Goal: Task Accomplishment & Management: Use online tool/utility

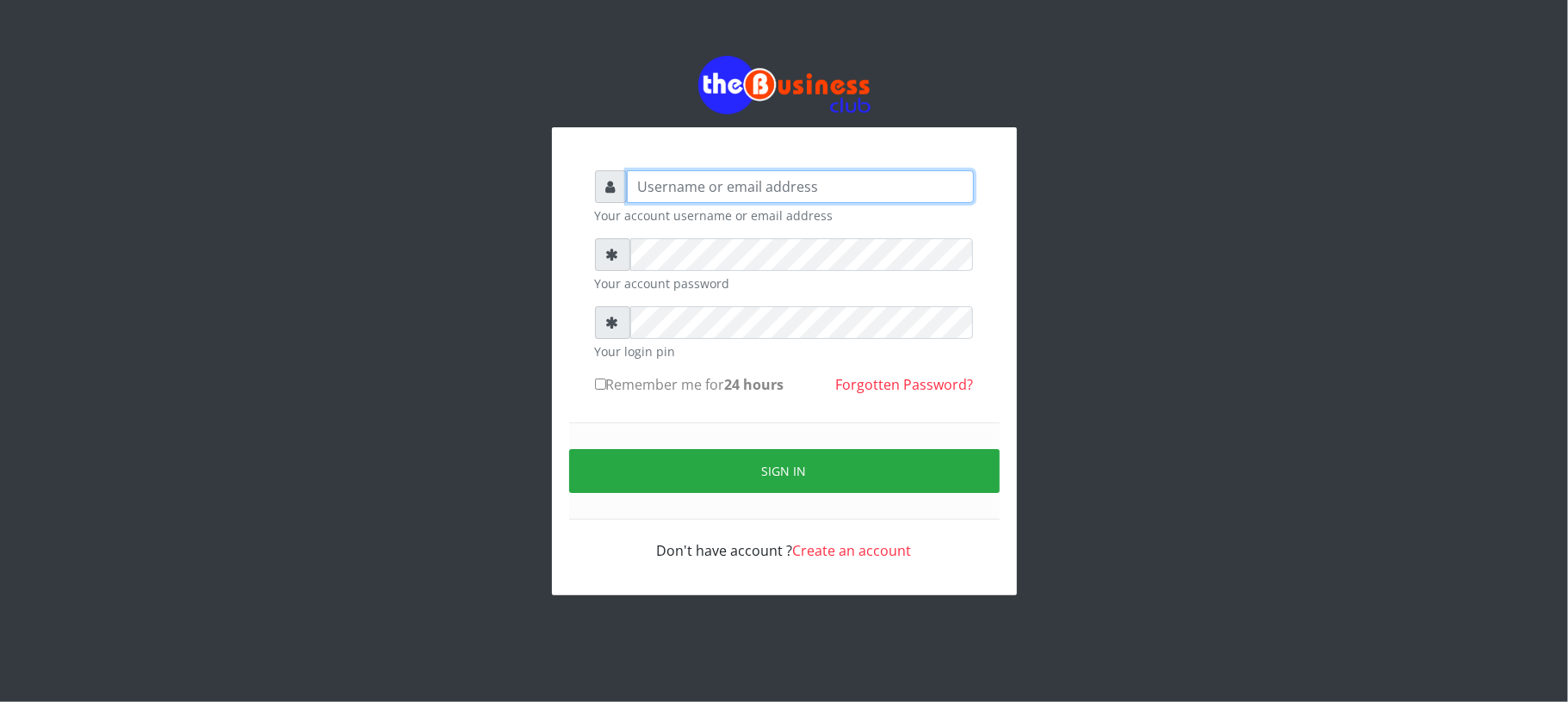
type input "Mavincio"
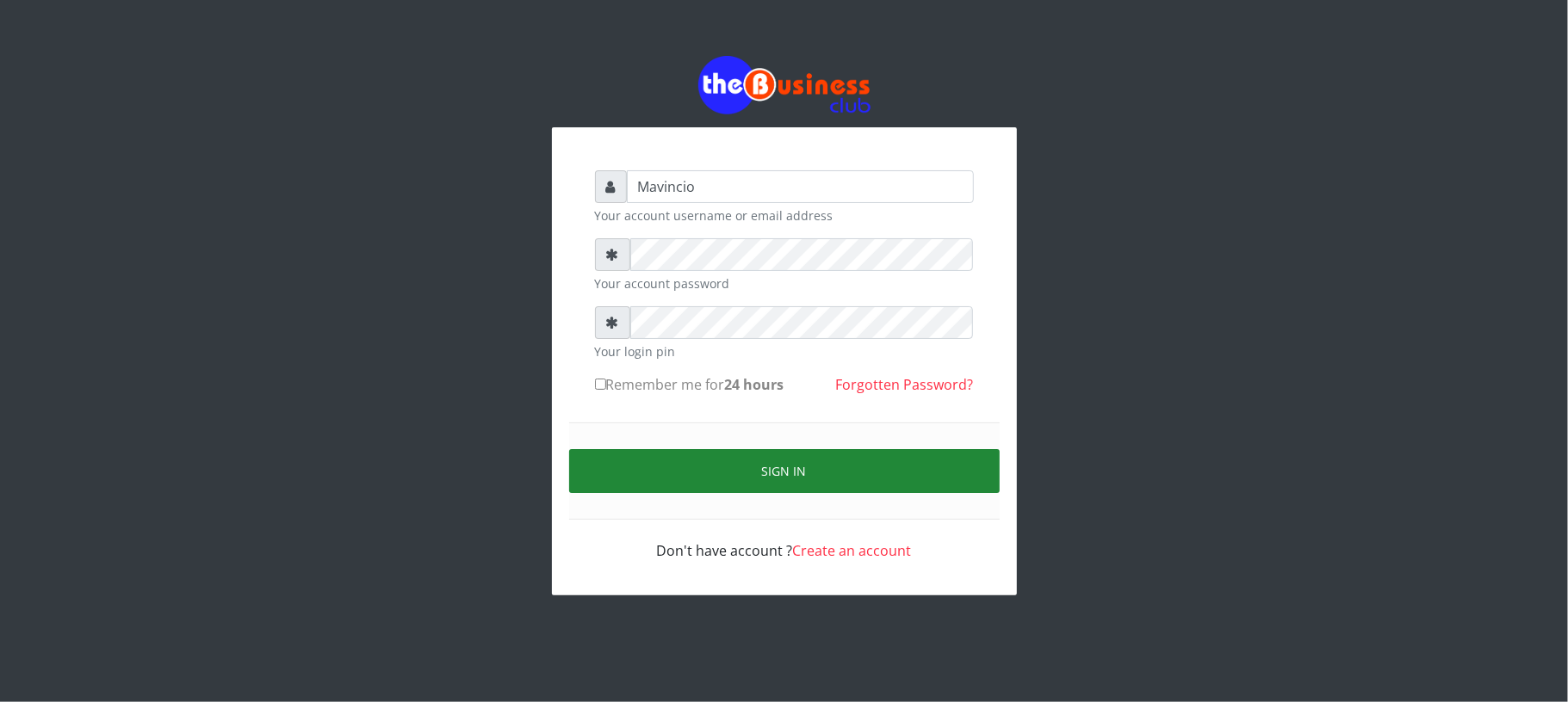
click at [793, 464] on button "Sign in" at bounding box center [784, 471] width 430 height 44
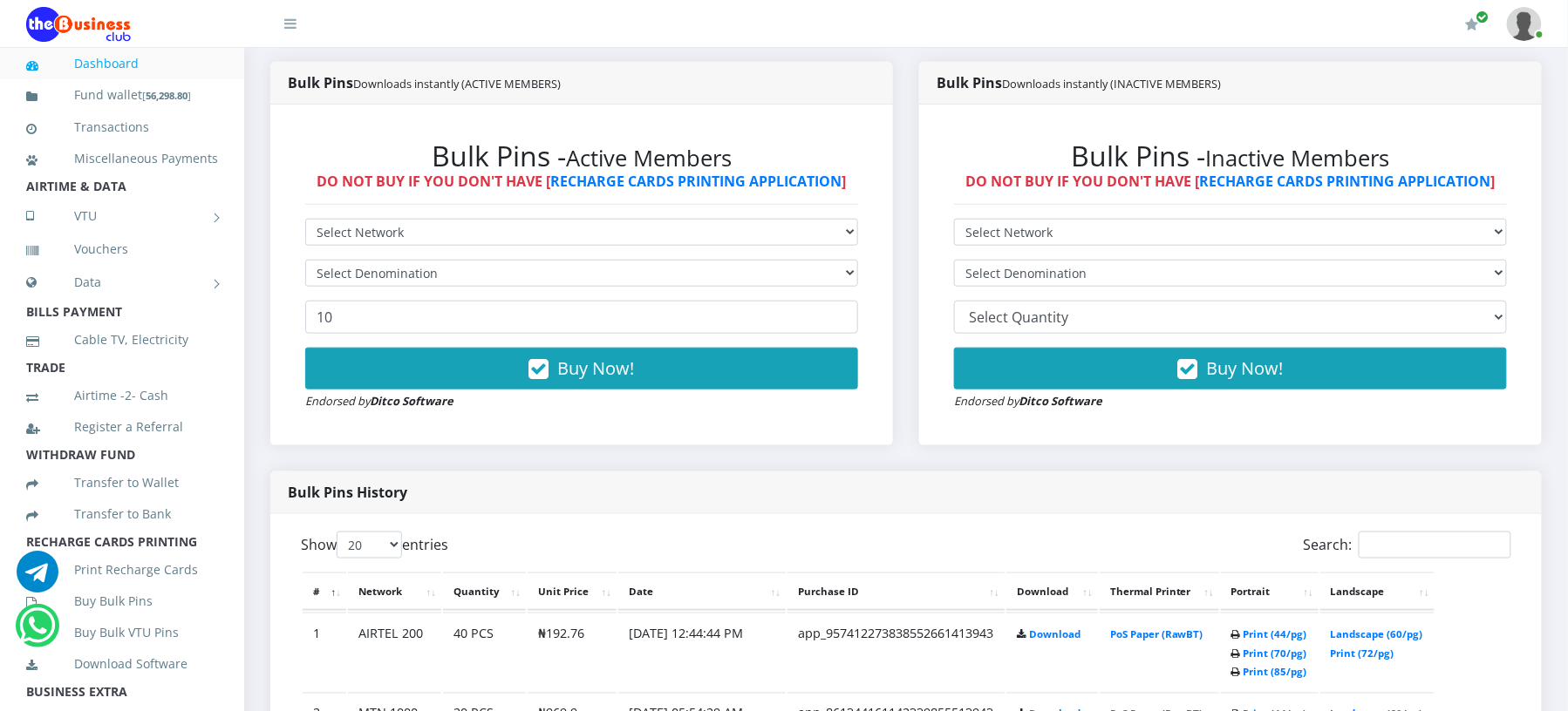
scroll to position [526, 0]
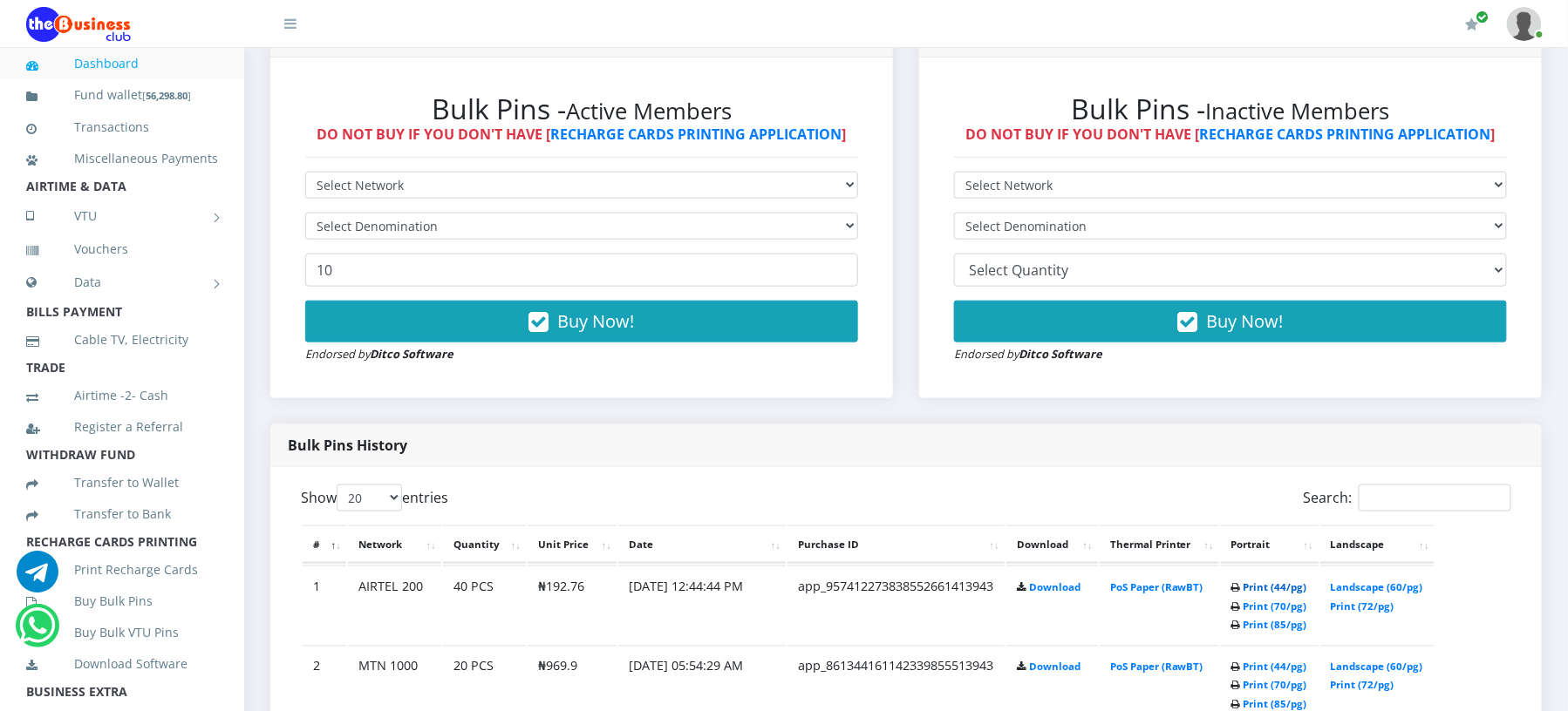
click at [1244, 593] on link "Print (44/pg)" at bounding box center [1275, 587] width 63 height 13
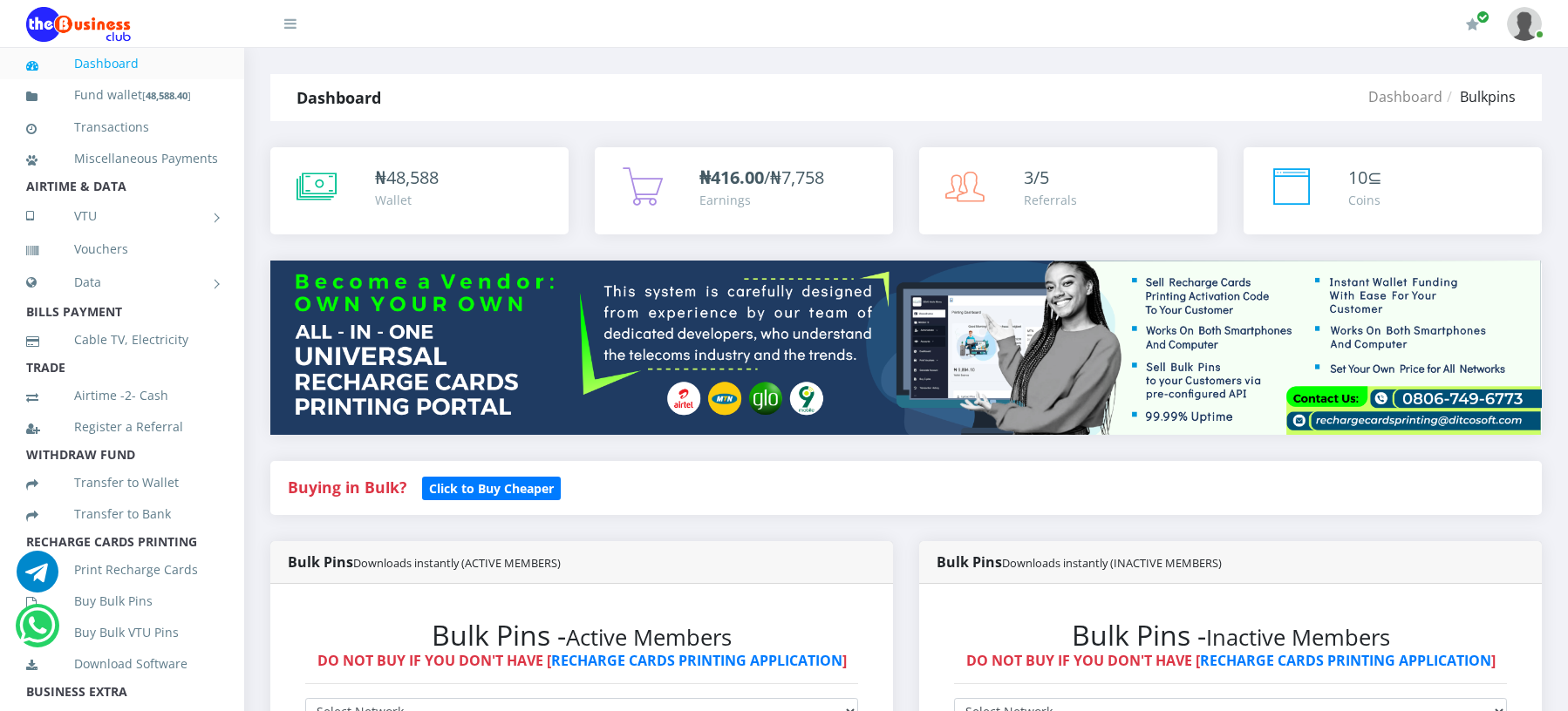
scroll to position [525, 0]
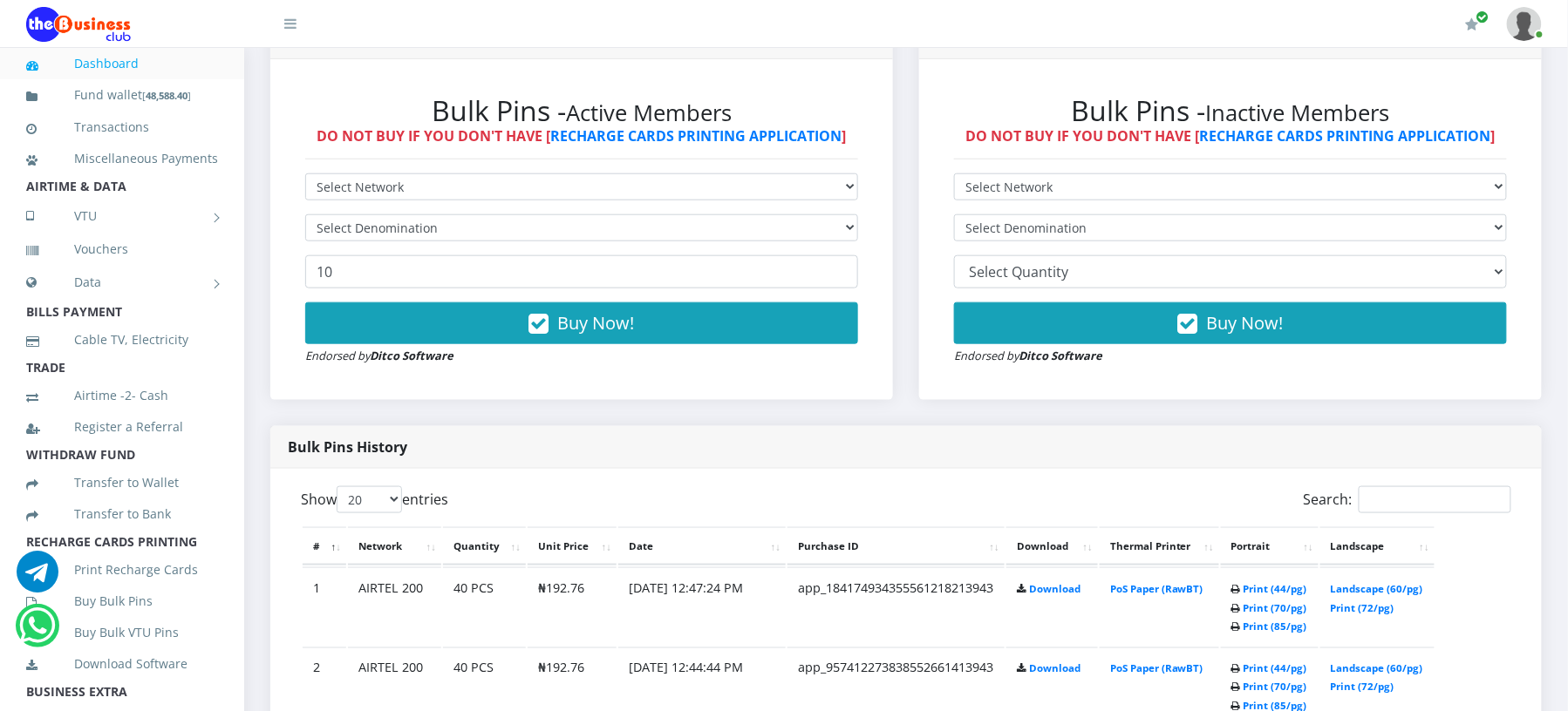
click at [1186, 544] on th "Thermal Printer" at bounding box center [1160, 547] width 119 height 39
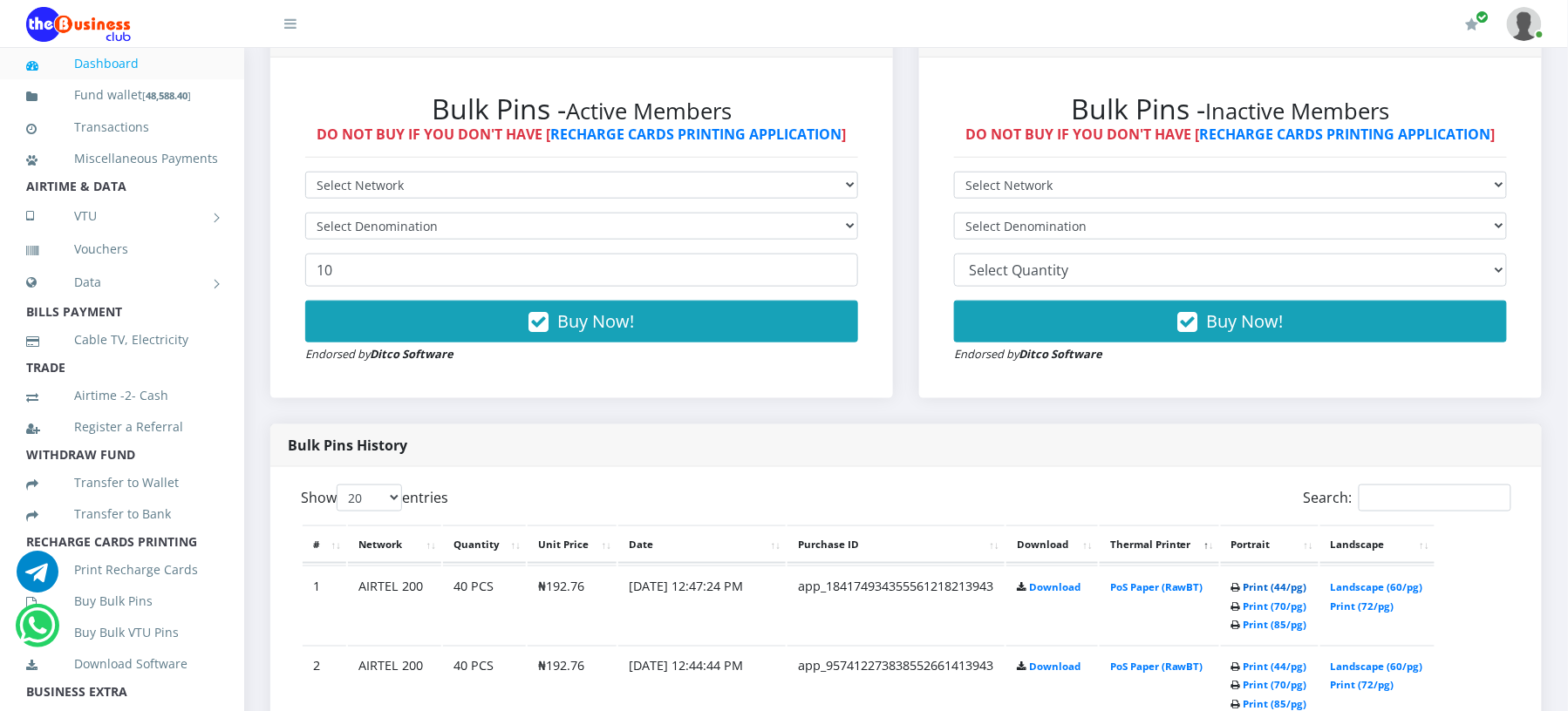
scroll to position [0, 0]
click at [1244, 593] on link "Print (44/pg)" at bounding box center [1275, 587] width 63 height 13
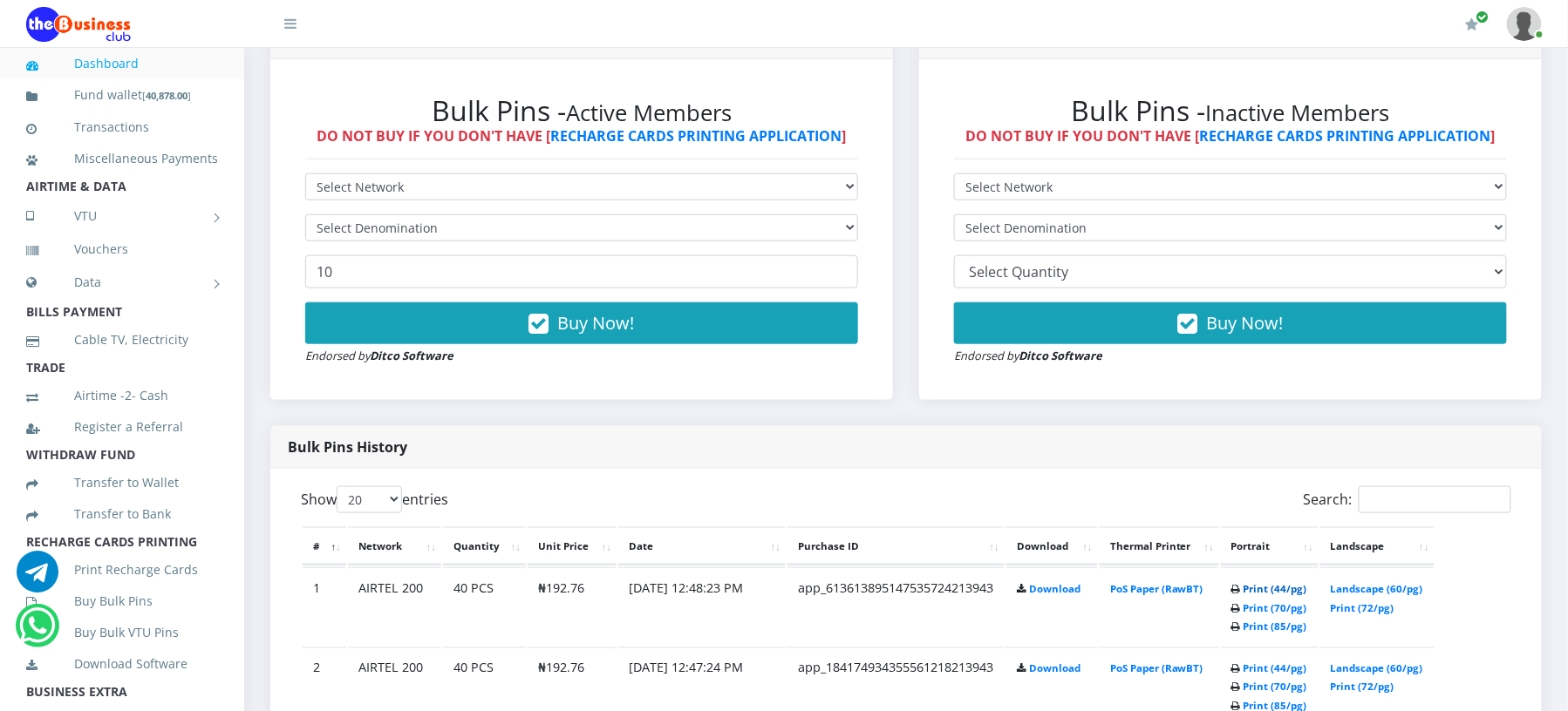
click at [1245, 595] on link "Print (44/pg)" at bounding box center [1275, 589] width 63 height 13
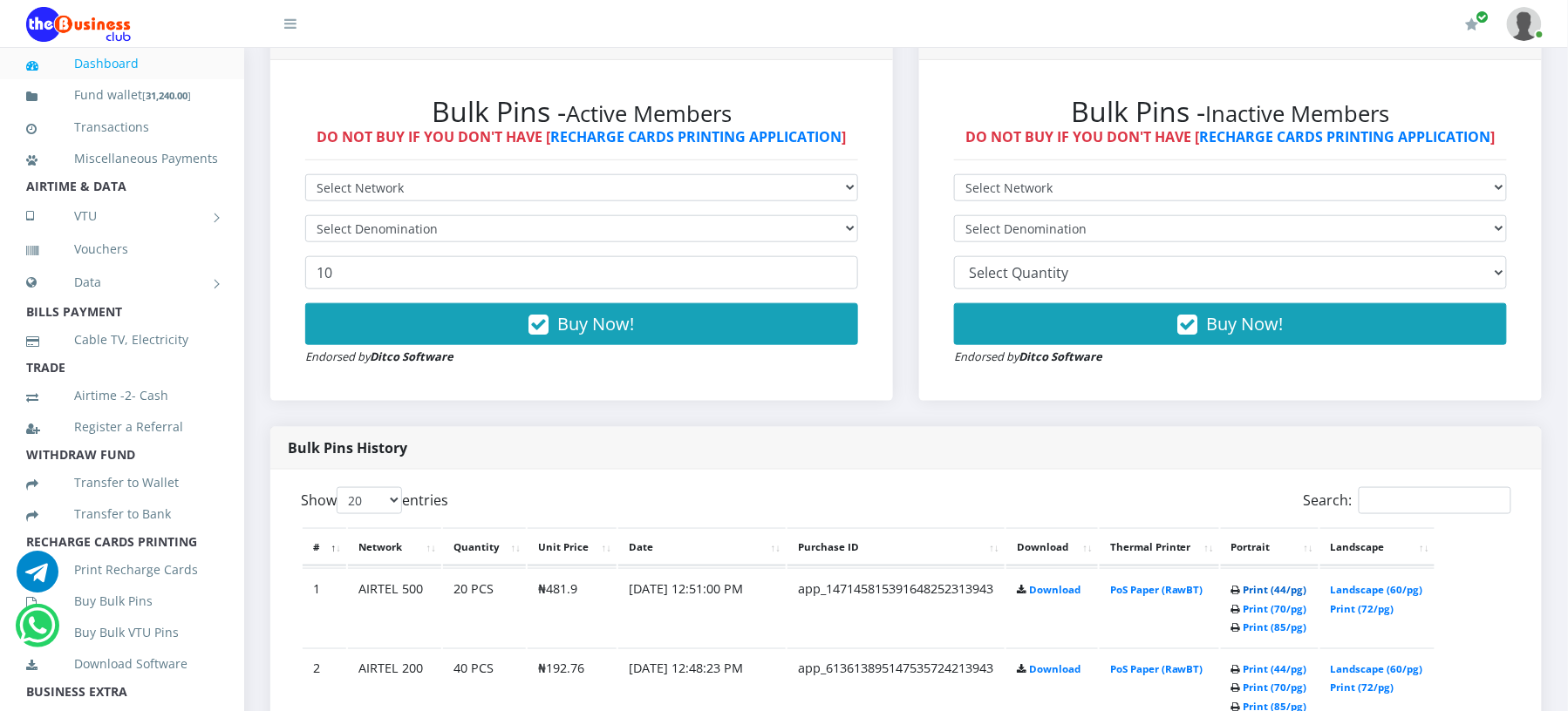
click at [1244, 596] on link "Print (44/pg)" at bounding box center [1275, 590] width 63 height 13
click at [1246, 596] on link "Print (44/pg)" at bounding box center [1275, 590] width 63 height 13
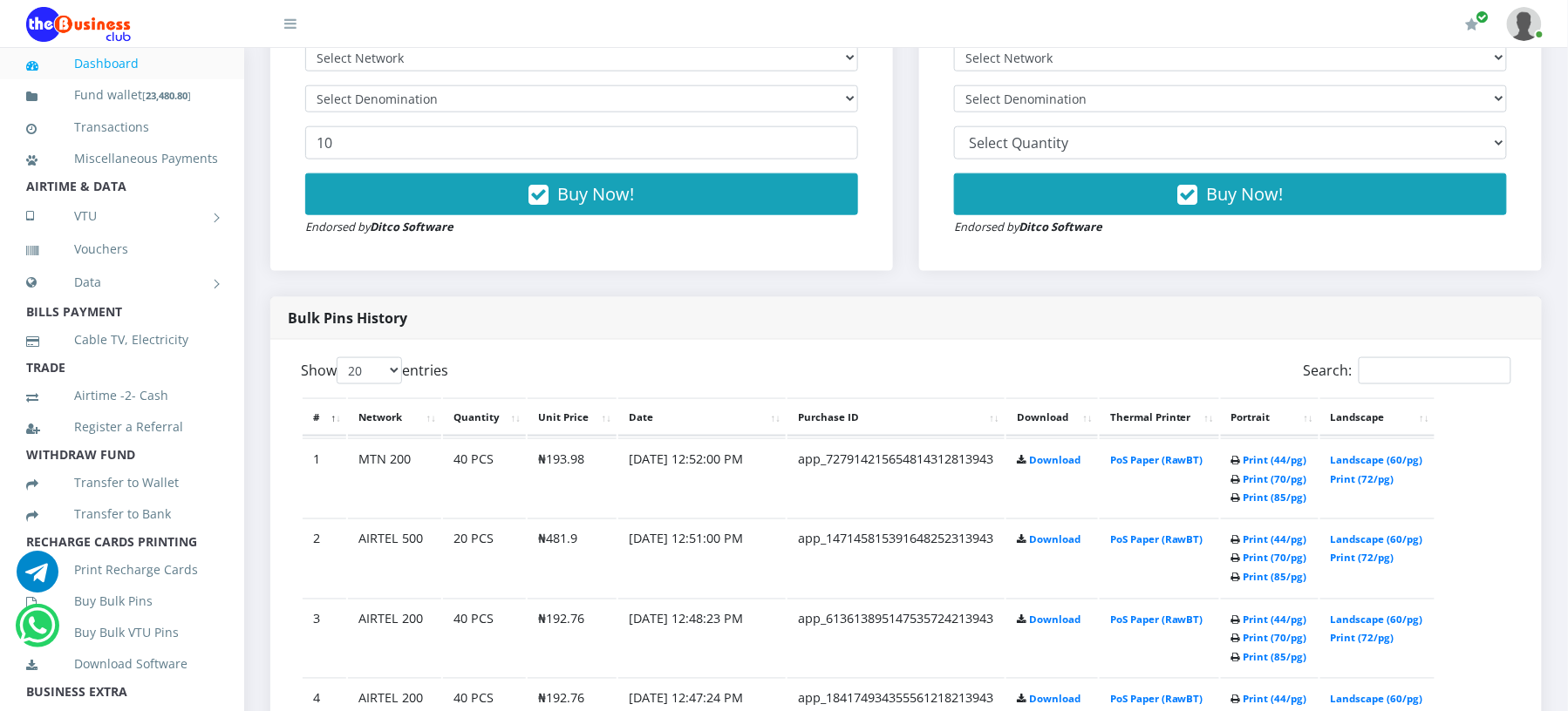
scroll to position [662, 0]
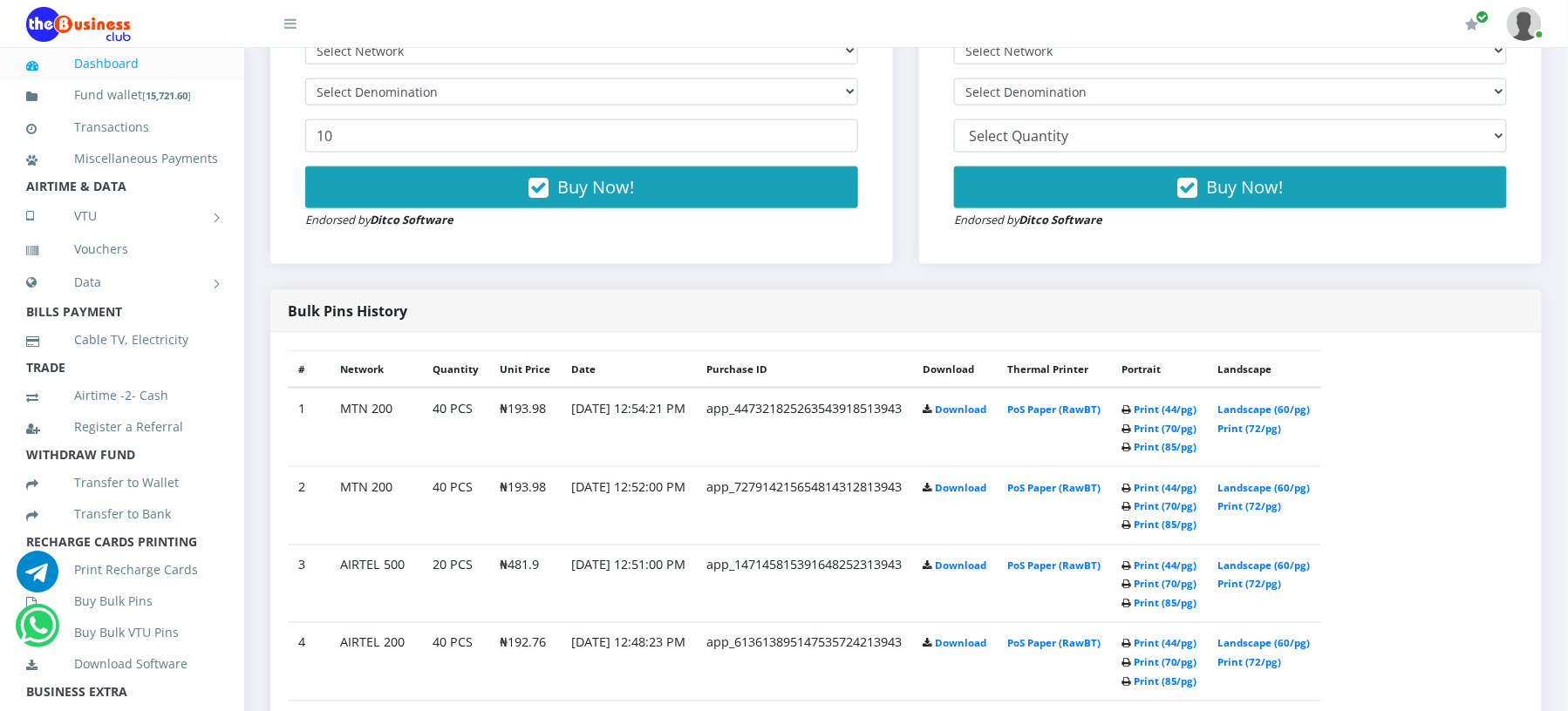
scroll to position [660, 0]
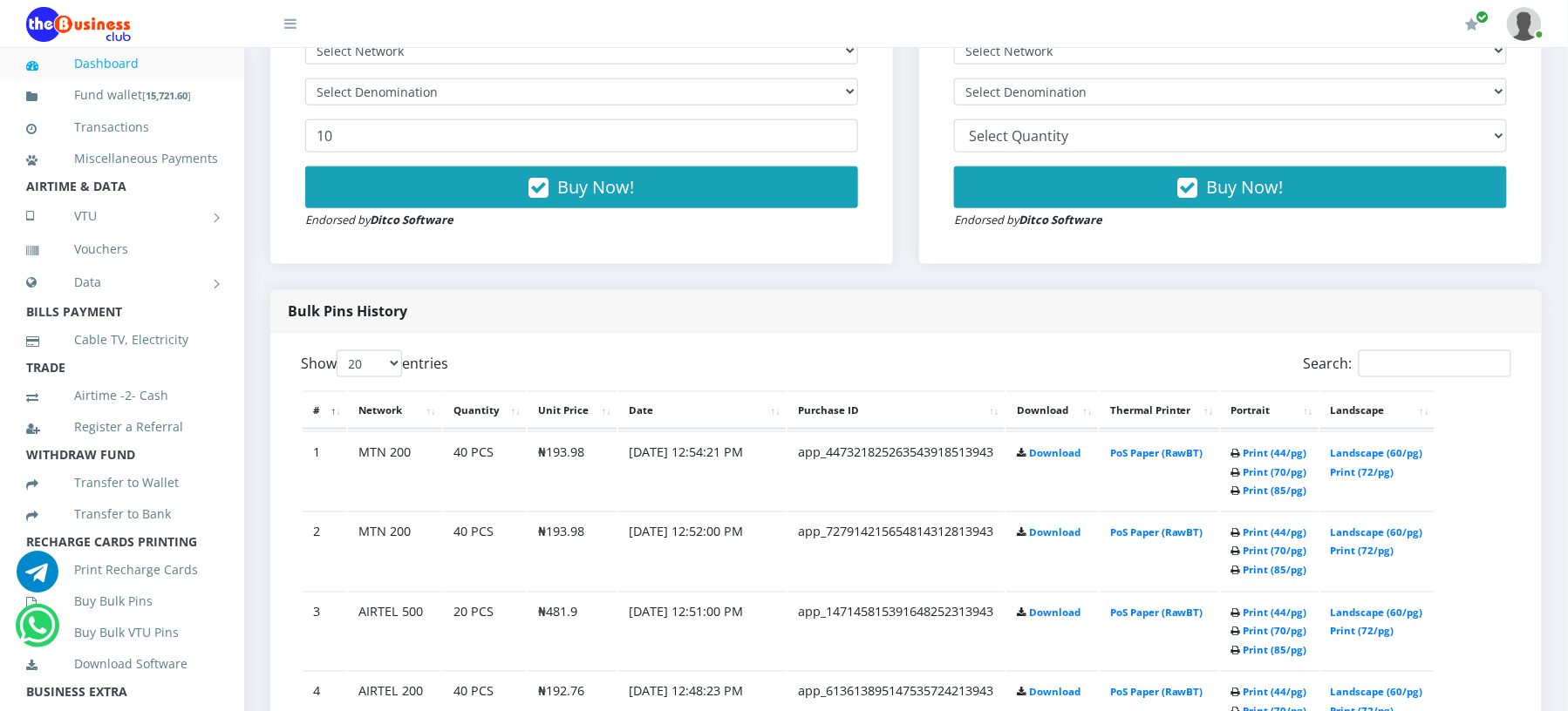
click at [1200, 408] on th "Thermal Printer" at bounding box center [1160, 411] width 119 height 39
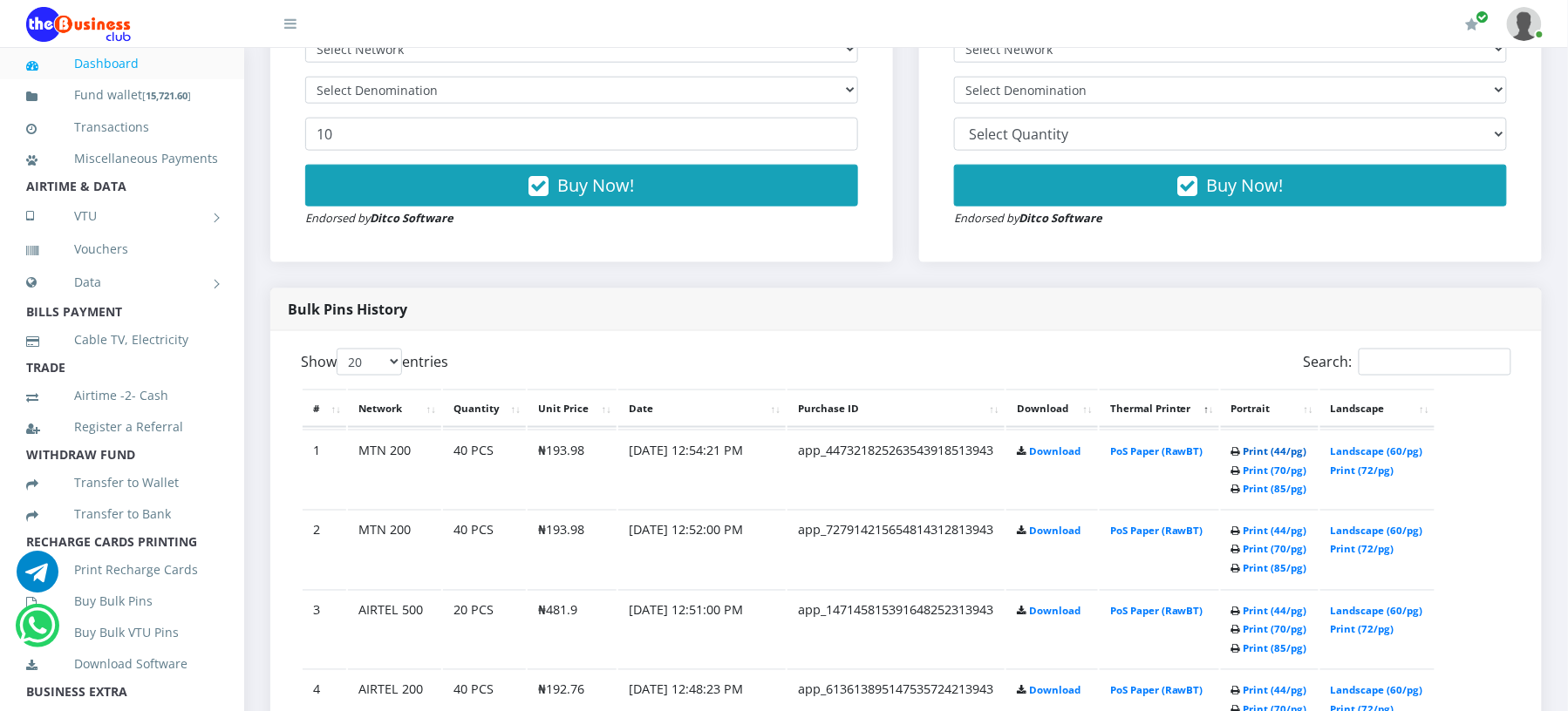
click at [1251, 457] on link "Print (44/pg)" at bounding box center [1275, 451] width 63 height 13
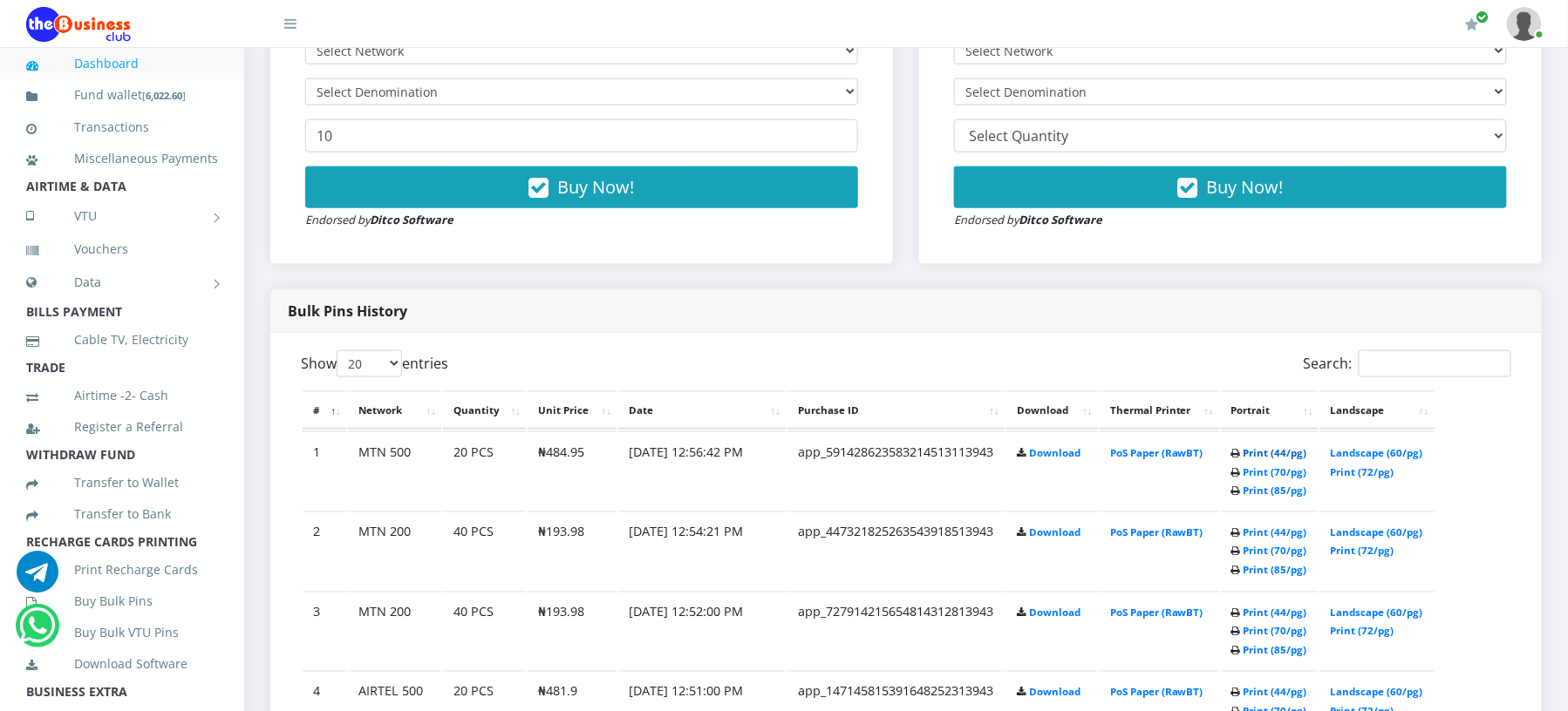
click at [1247, 459] on link "Print (44/pg)" at bounding box center [1275, 453] width 63 height 13
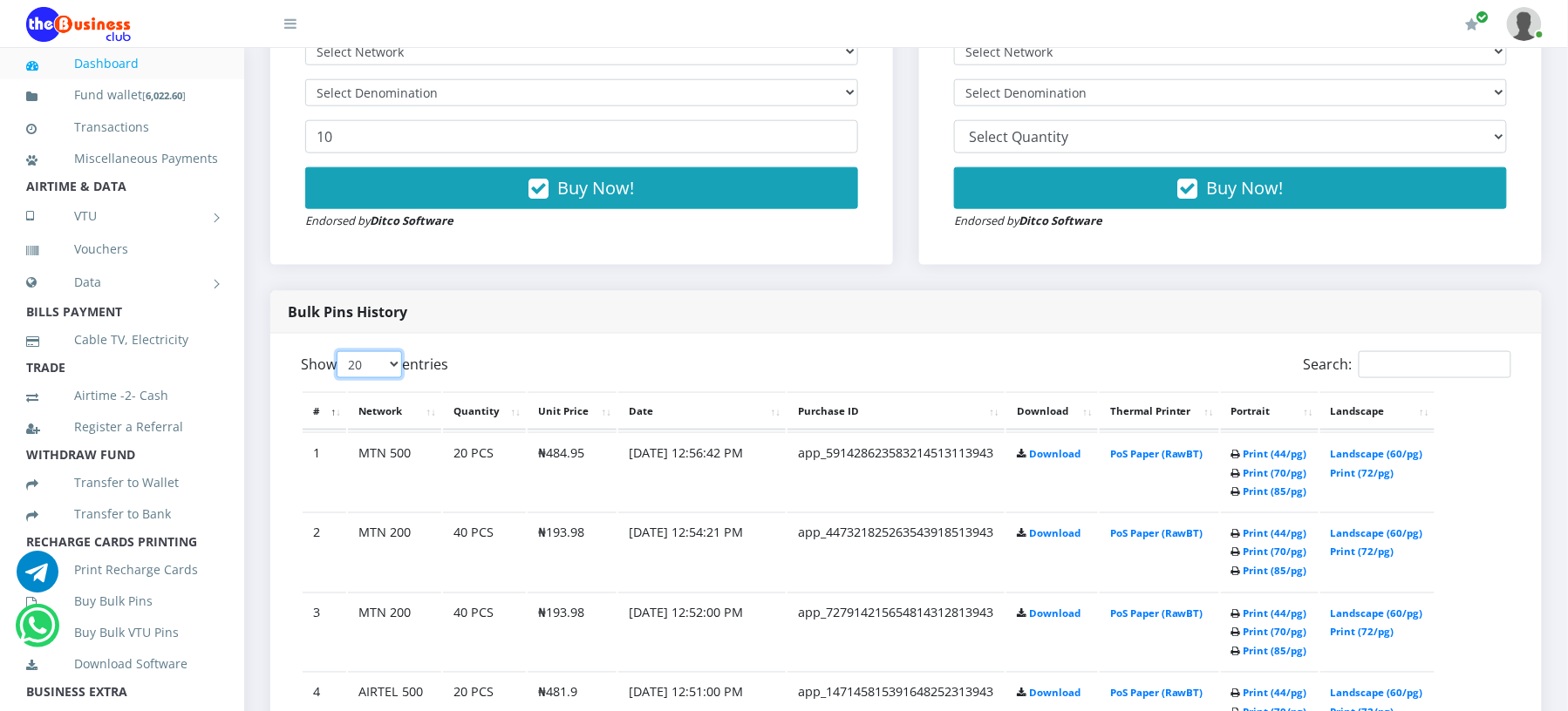
click at [395, 363] on select "20 50 100 All" at bounding box center [369, 364] width 65 height 27
select select "100"
click at [339, 352] on select "20 50 100 All" at bounding box center [369, 364] width 65 height 27
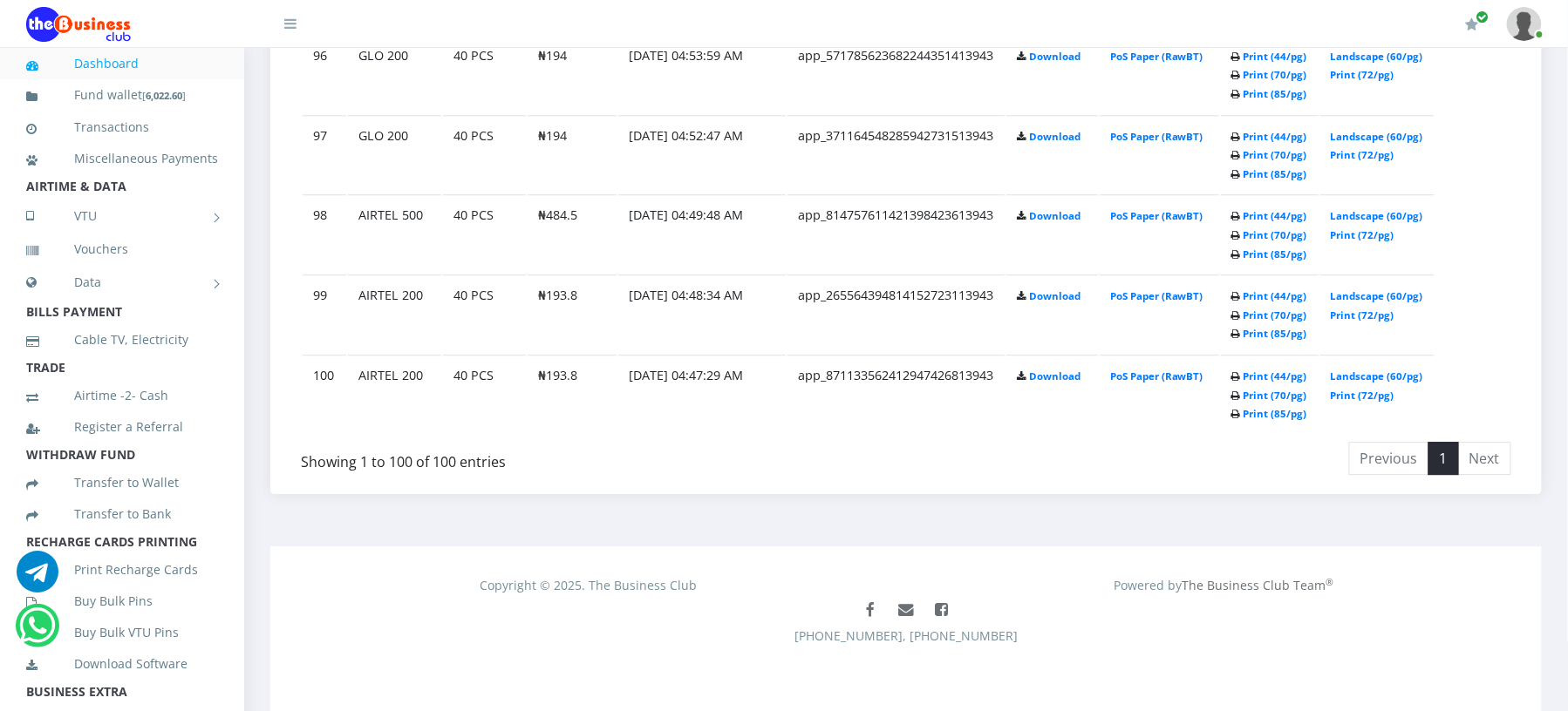
scroll to position [11010, 0]
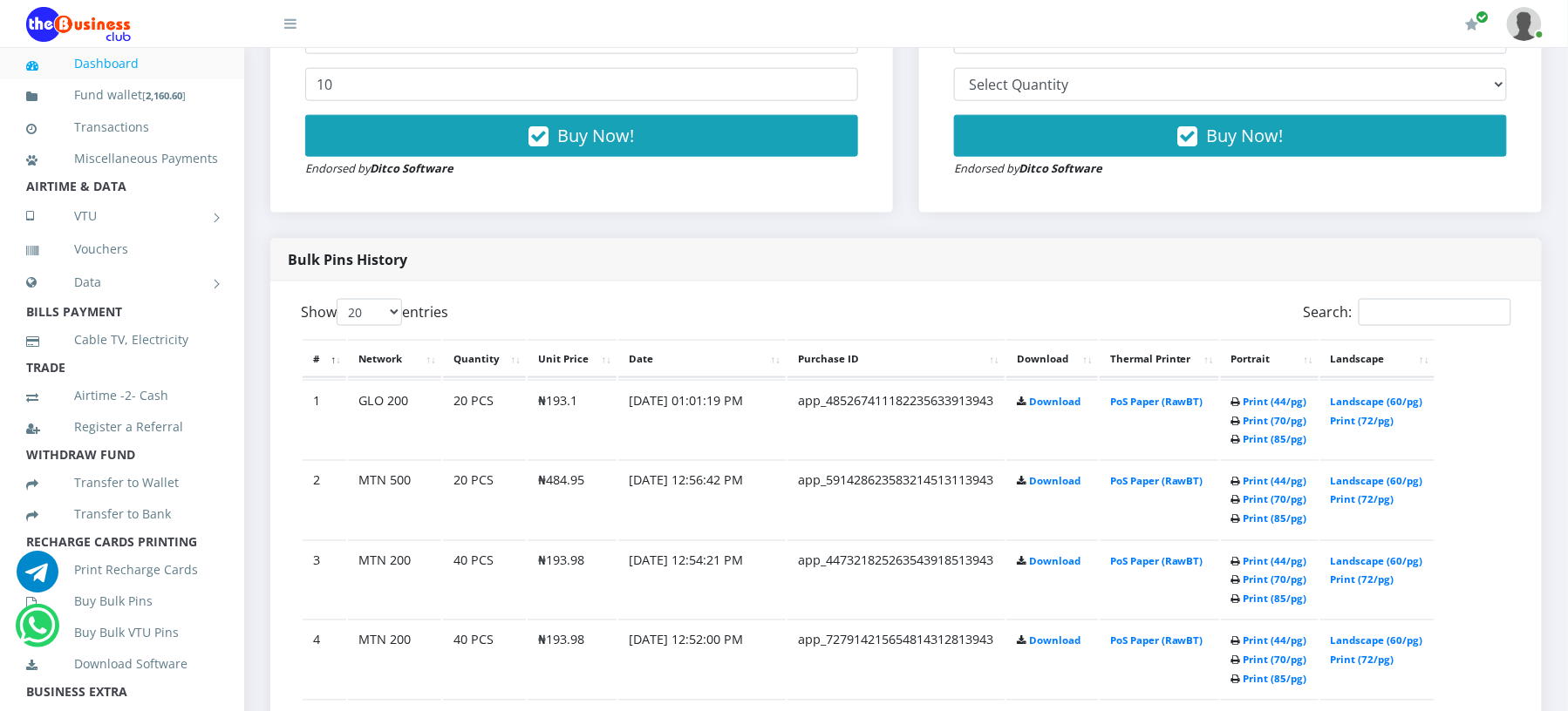
scroll to position [821, 0]
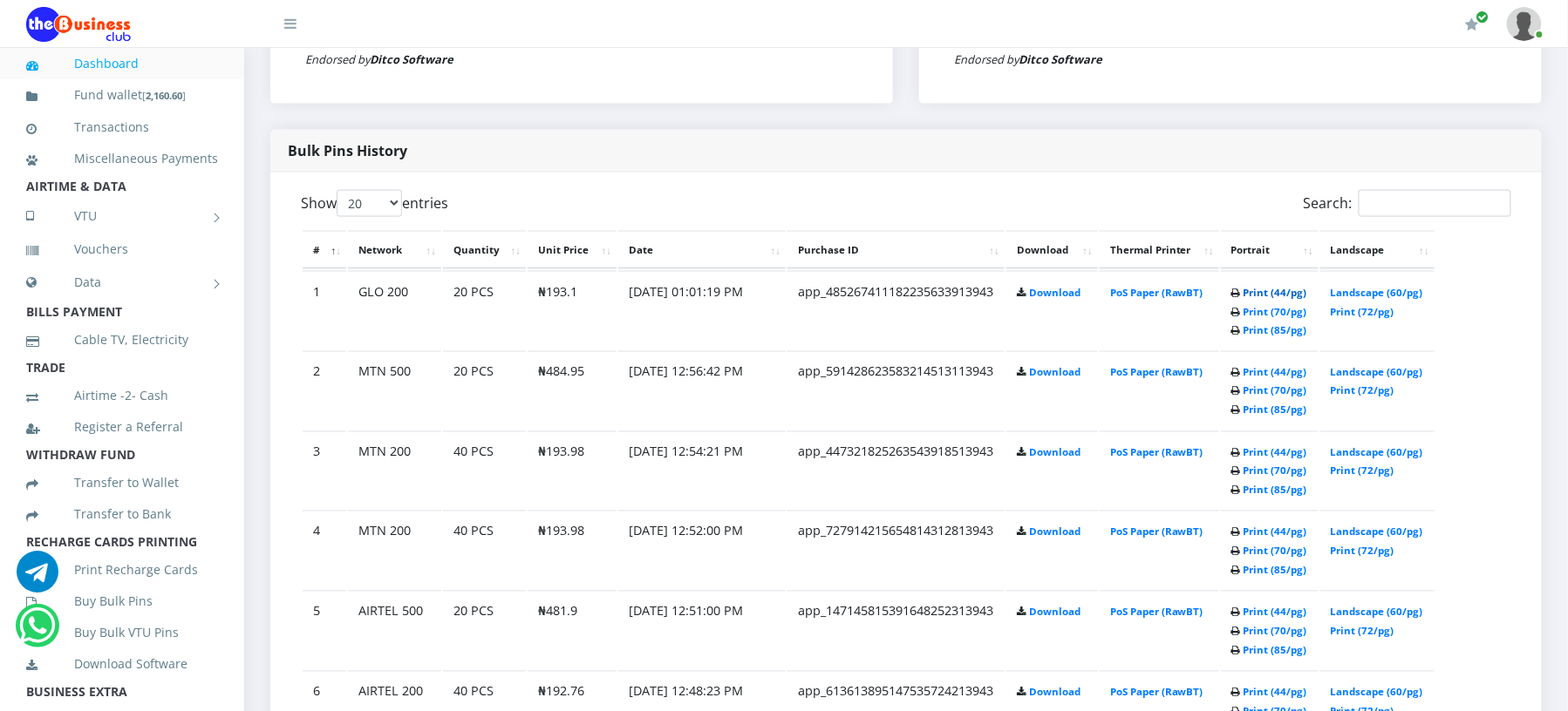
click at [1254, 299] on link "Print (44/pg)" at bounding box center [1275, 292] width 63 height 13
